Goal: Task Accomplishment & Management: Complete application form

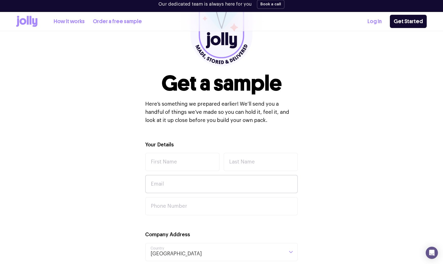
scroll to position [76, 0]
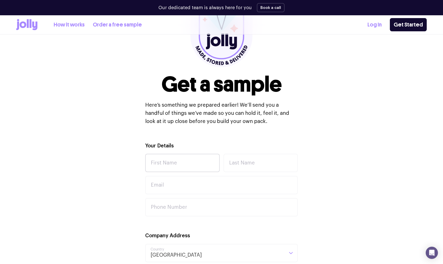
click at [195, 166] on input "First Name" at bounding box center [182, 163] width 75 height 18
type input "[PERSON_NAME]"
type input "[PERSON_NAME][EMAIL_ADDRESS][DOMAIN_NAME]"
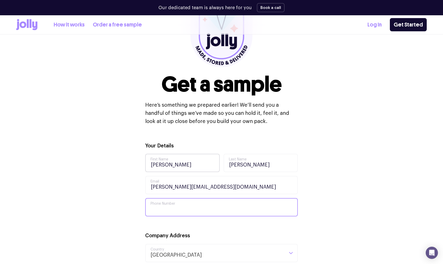
type input "07706702182"
type input "[STREET_ADDRESS]"
type input "[GEOGRAPHIC_DATA]"
type input "SE3 9LF"
drag, startPoint x: 195, startPoint y: 212, endPoint x: 136, endPoint y: 208, distance: 59.4
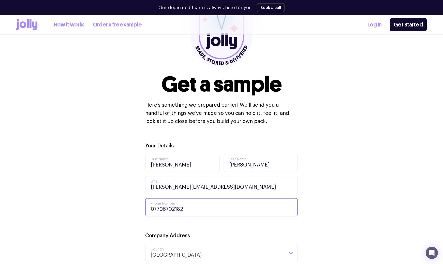
type input "0477295308"
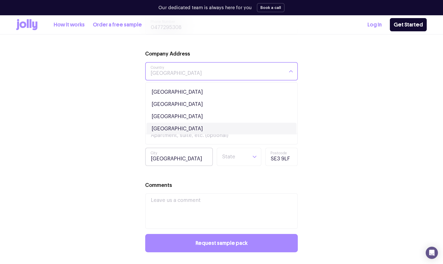
scroll to position [263, 0]
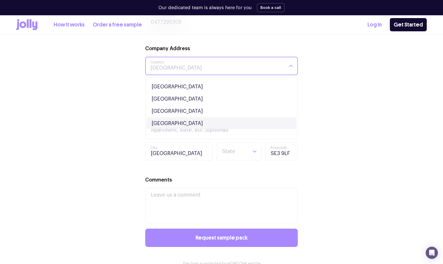
click at [190, 123] on li "[GEOGRAPHIC_DATA]" at bounding box center [222, 123] width 150 height 12
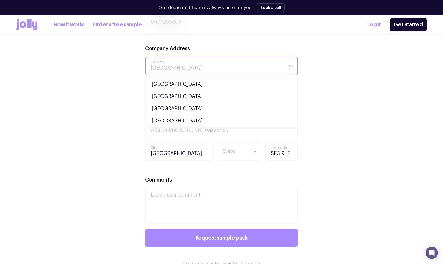
click at [194, 67] on input "Search for option" at bounding box center [217, 65] width 134 height 17
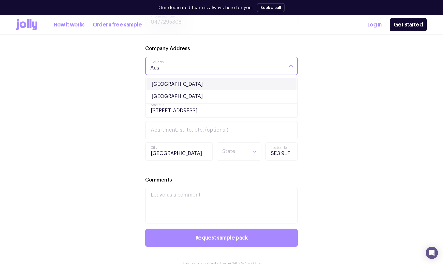
scroll to position [0, 0]
type input "[GEOGRAPHIC_DATA]"
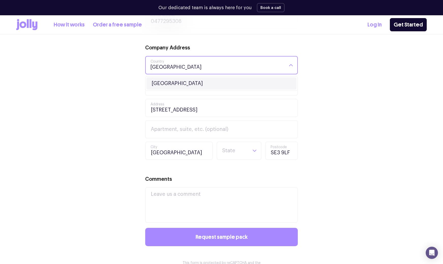
click at [175, 84] on li "[GEOGRAPHIC_DATA]" at bounding box center [222, 83] width 150 height 12
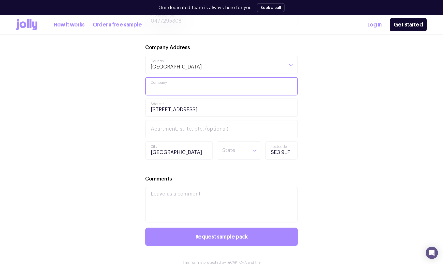
click at [192, 83] on input "Company" at bounding box center [221, 86] width 153 height 18
type input "The Social Crew"
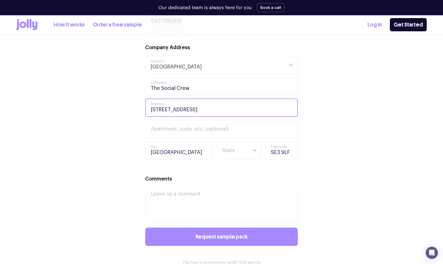
click at [263, 108] on input "[STREET_ADDRESS]" at bounding box center [221, 108] width 153 height 18
type input "[STREET_ADDRESS]"
type input "MENTONE"
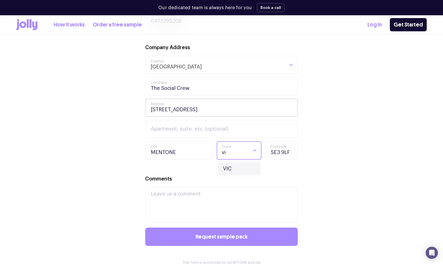
type input "vi"
click at [255, 147] on div "Loading..." at bounding box center [254, 150] width 13 height 17
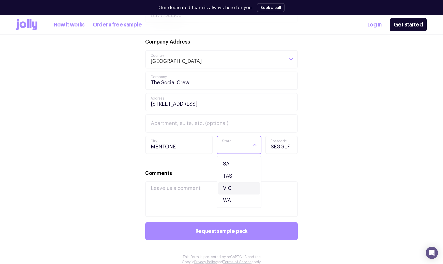
click at [246, 191] on li "VIC" at bounding box center [239, 188] width 42 height 12
drag, startPoint x: 288, startPoint y: 146, endPoint x: 265, endPoint y: 146, distance: 23.4
click at [265, 146] on div "MENTONE City [GEOGRAPHIC_DATA] Loading... State VIC SE3 9LF Postcode" at bounding box center [221, 145] width 153 height 18
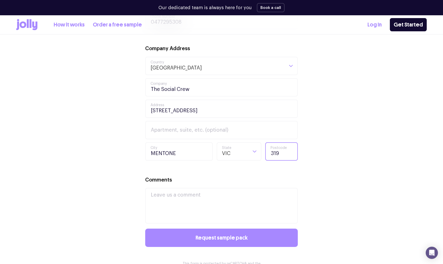
scroll to position [263, 0]
type input "3194"
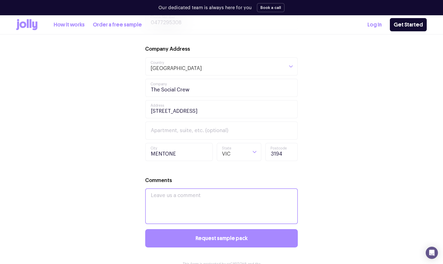
click at [269, 188] on textarea "Comments" at bounding box center [221, 206] width 153 height 36
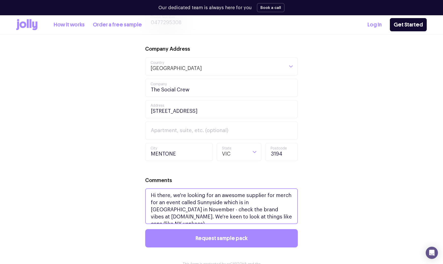
click at [239, 215] on textarea "Hi there, we're looking for an awesome supplier for merch for an event called S…" at bounding box center [221, 206] width 153 height 36
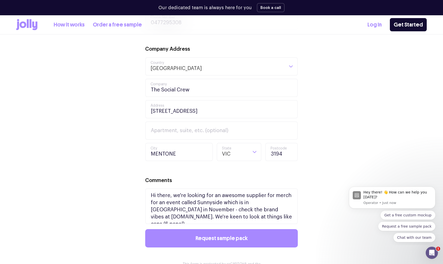
scroll to position [0, 0]
click at [271, 217] on textarea "Hi there, we're looking for an awesome supplier for merch for an event called S…" at bounding box center [221, 206] width 153 height 36
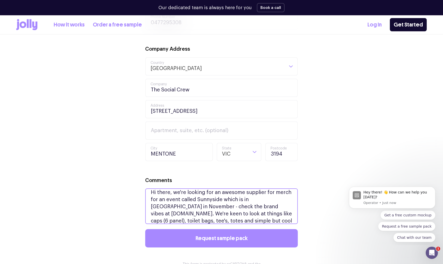
type textarea "Hi there, we're looking for an awesome supplier for merch for an event called S…"
click at [232, 249] on div "Your Details [PERSON_NAME] First Name [PERSON_NAME] Last Name [PERSON_NAME][EMA…" at bounding box center [221, 113] width 153 height 317
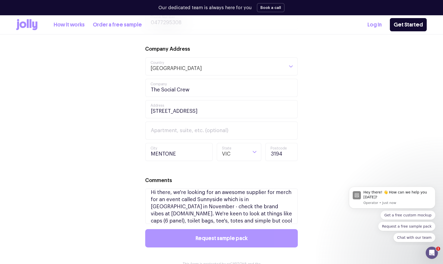
click at [236, 240] on span "Request sample pack" at bounding box center [222, 238] width 52 height 6
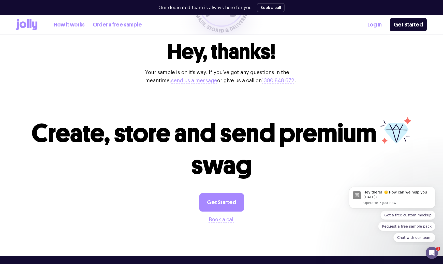
scroll to position [106, 0]
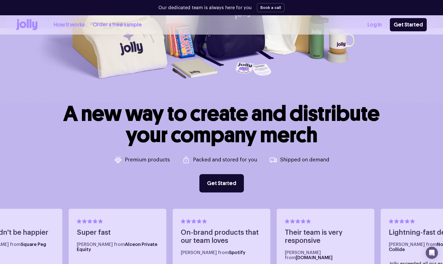
scroll to position [334, 0]
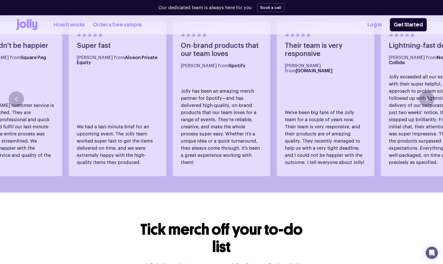
click at [34, 24] on icon at bounding box center [26, 24] width 21 height 11
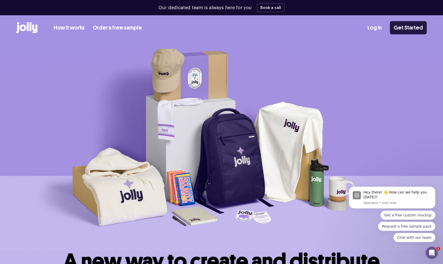
scroll to position [0, 0]
click at [409, 29] on link "Get Started" at bounding box center [408, 27] width 37 height 13
